Goal: Task Accomplishment & Management: Complete application form

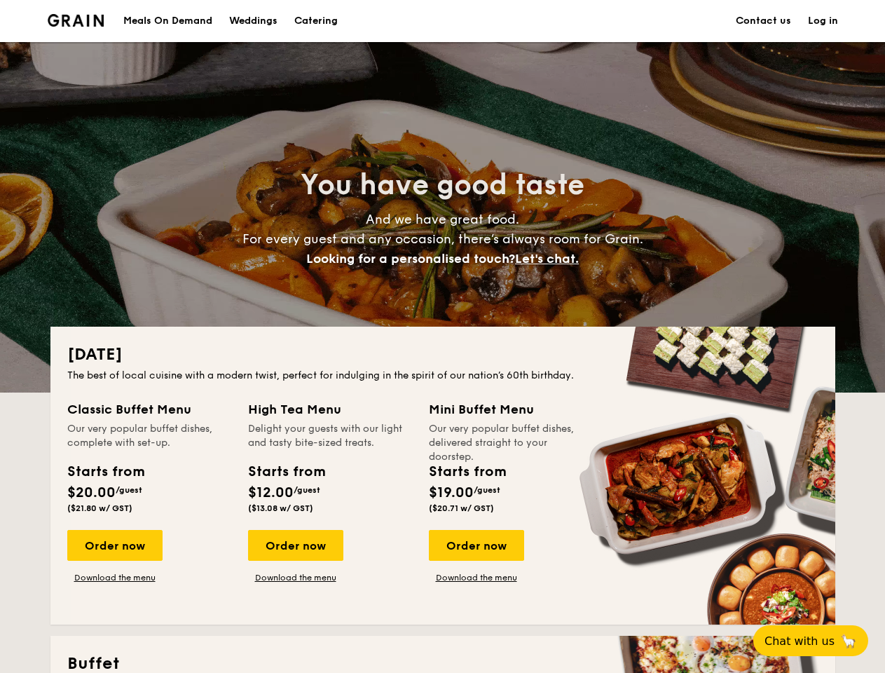
click at [442, 336] on div "[DATE] The best of local cuisine with a modern twist, perfect for indulging in …" at bounding box center [442, 476] width 785 height 298
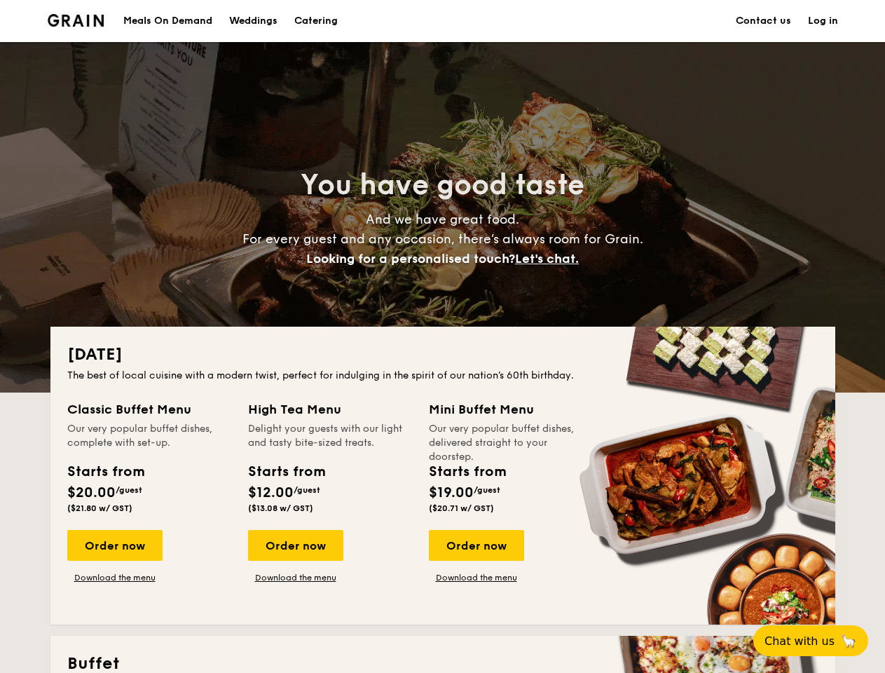
click at [823, 21] on link "Log in" at bounding box center [823, 21] width 30 height 42
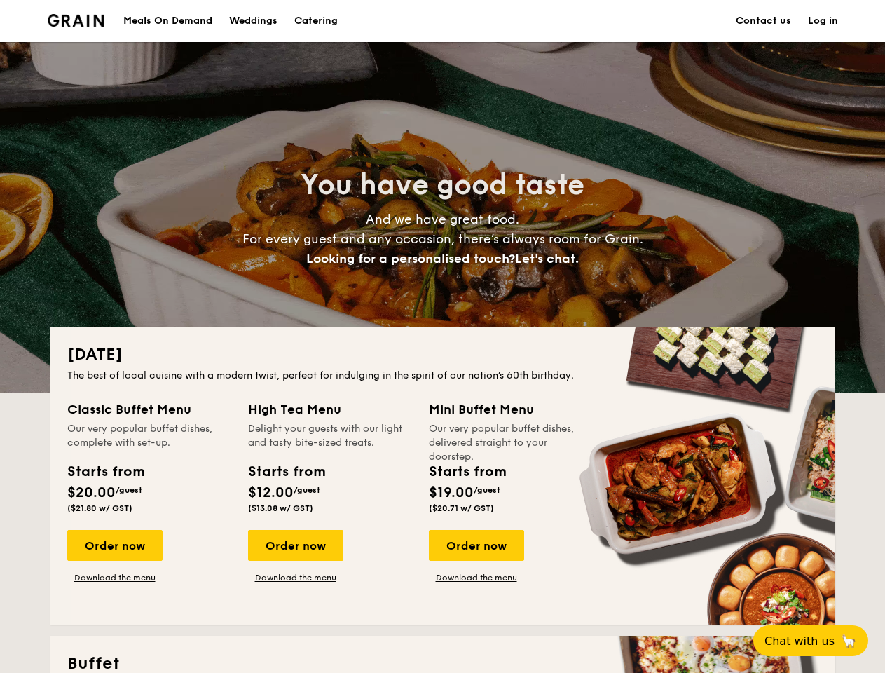
click at [551, 259] on span "Let's chat." at bounding box center [547, 258] width 64 height 15
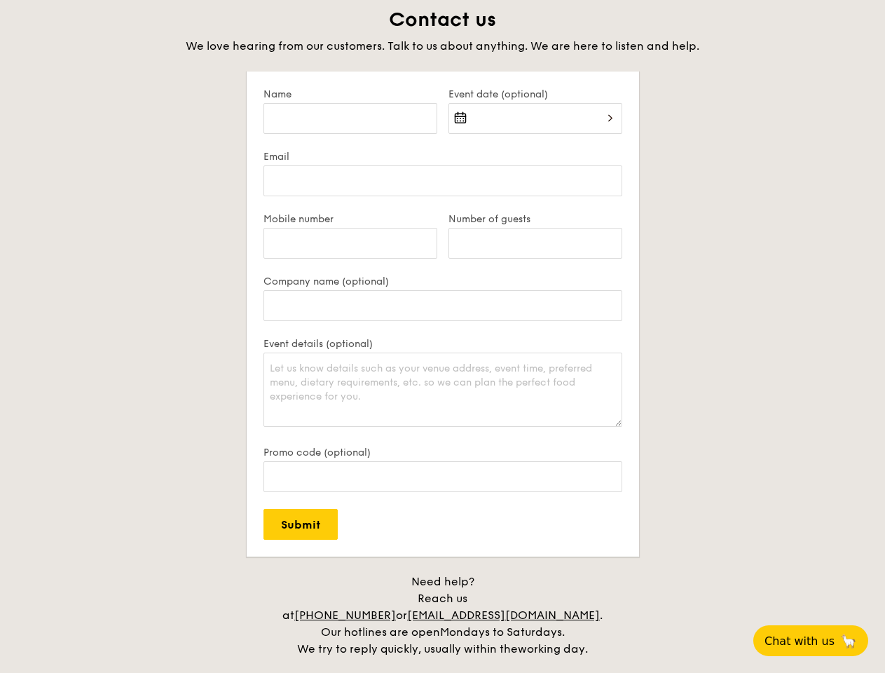
click at [819, 641] on span "Chat with us" at bounding box center [800, 640] width 70 height 13
